Goal: Transaction & Acquisition: Subscribe to service/newsletter

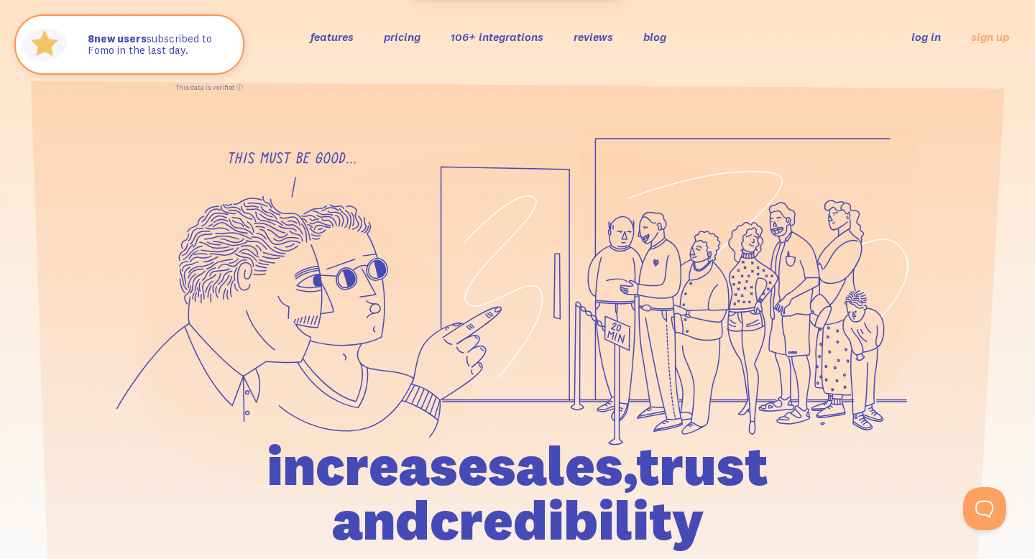
click at [407, 28] on li "pricing" at bounding box center [402, 36] width 37 height 17
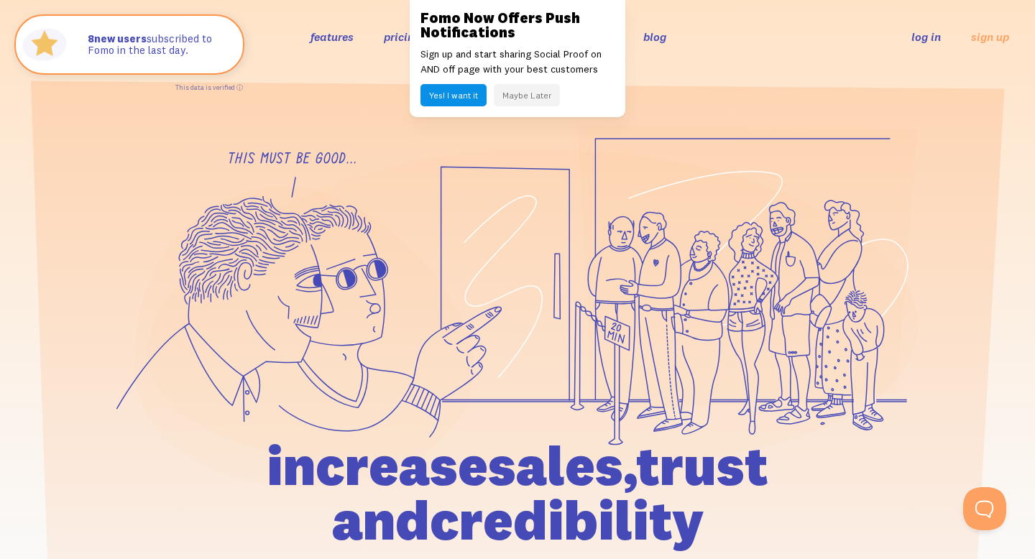
click at [670, 48] on div "features pricing 106+ integrations reviews blog log in sign up log in sign up" at bounding box center [517, 36] width 983 height 39
click at [535, 86] on button "Maybe Later" at bounding box center [527, 95] width 66 height 22
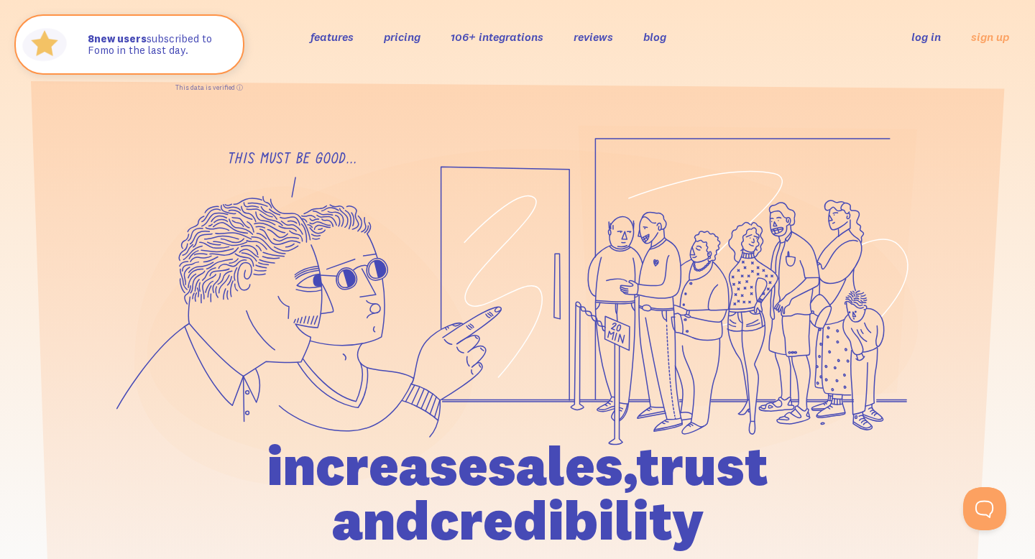
click at [408, 37] on link "pricing" at bounding box center [402, 36] width 37 height 14
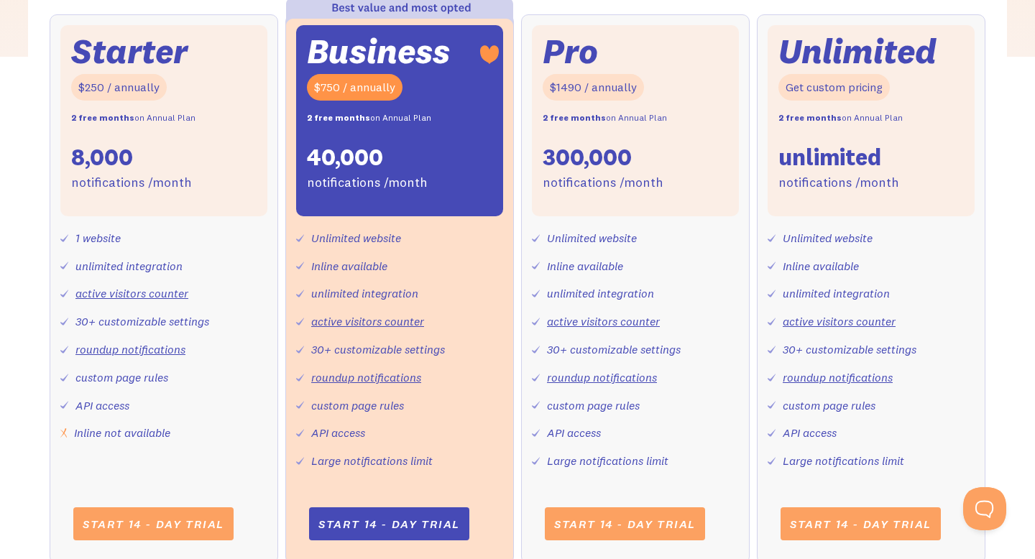
scroll to position [569, 0]
